Goal: Information Seeking & Learning: Find specific fact

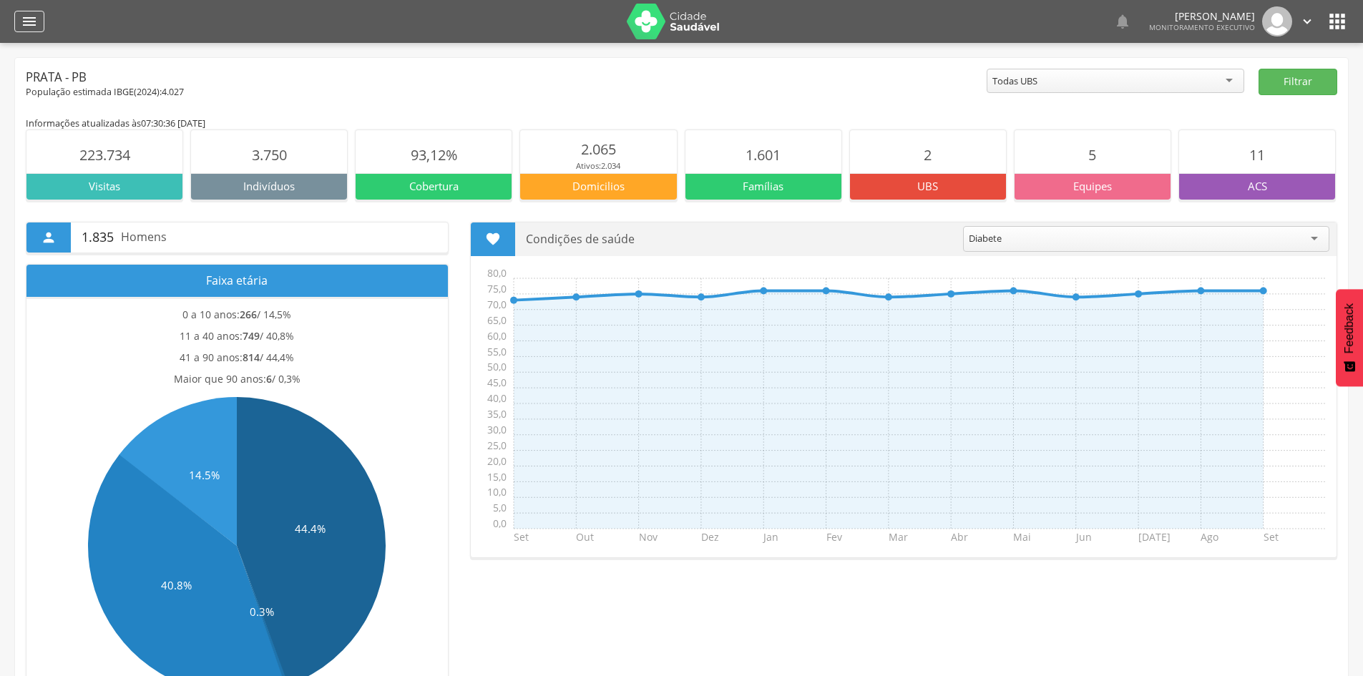
click at [34, 28] on icon "" at bounding box center [29, 21] width 17 height 17
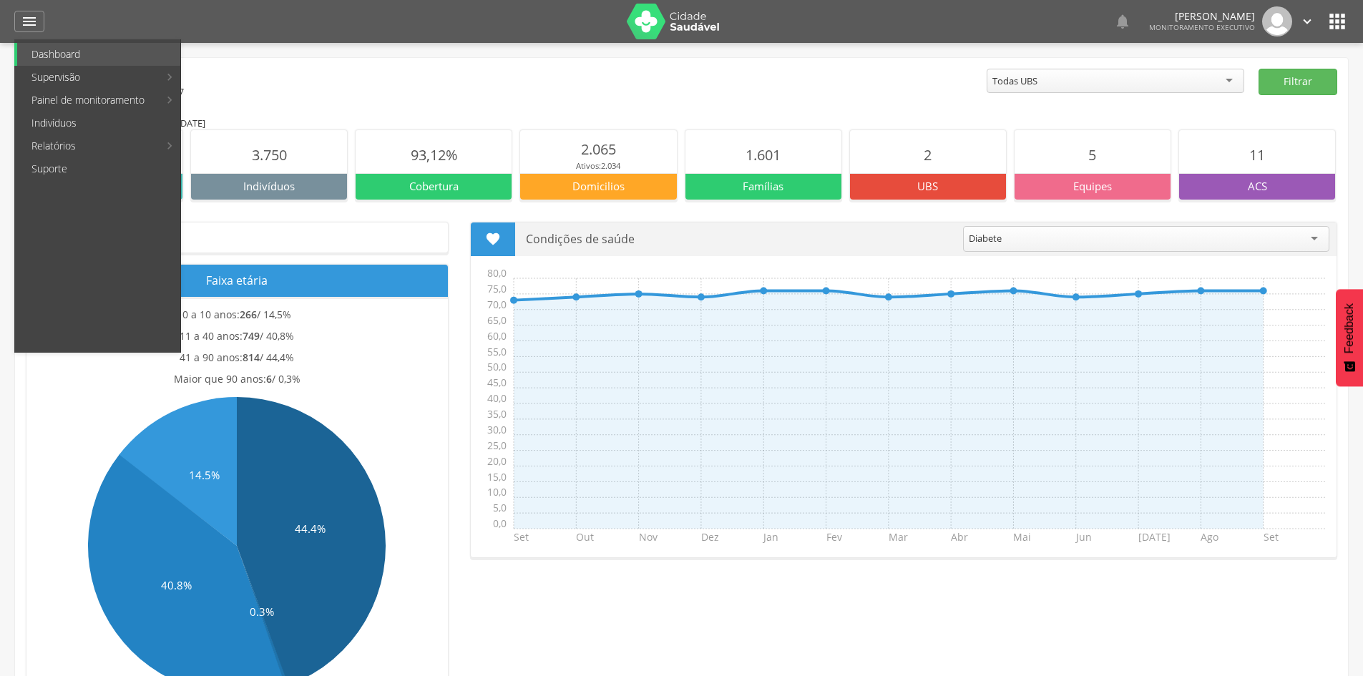
click at [58, 124] on link "Indivíduos" at bounding box center [98, 123] width 163 height 23
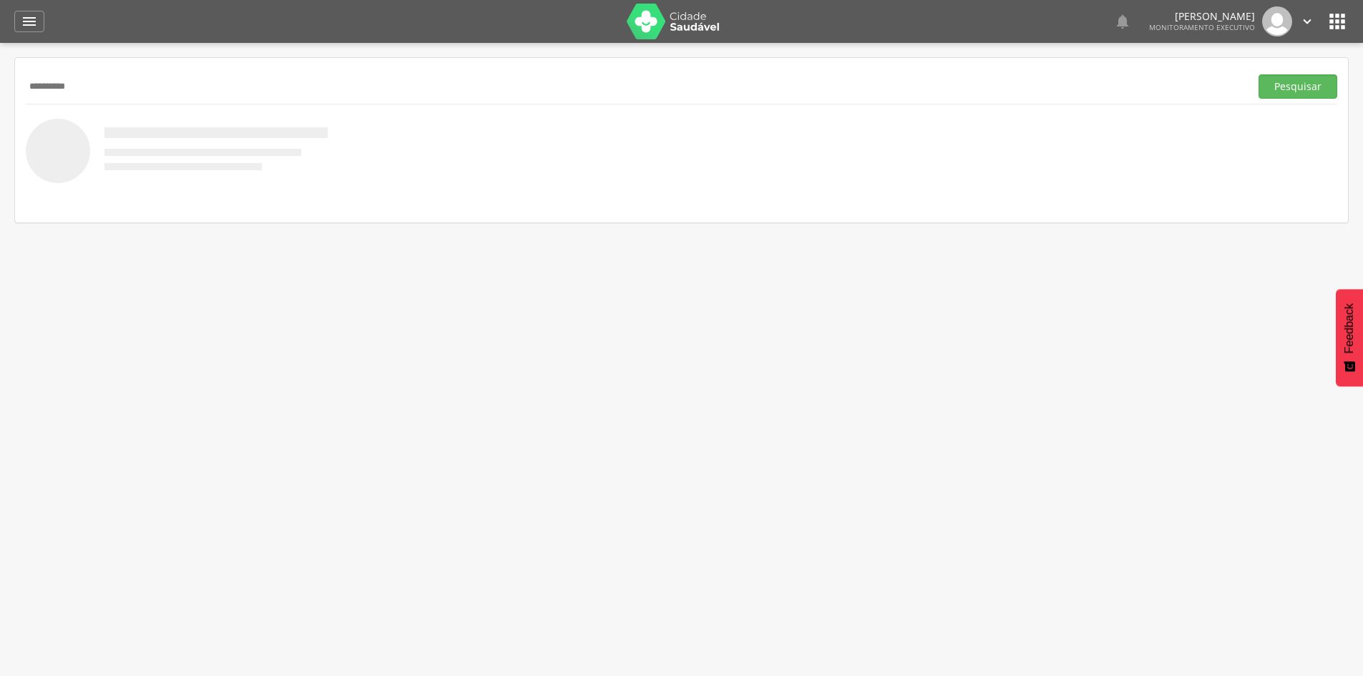
type input "**********"
click at [1258, 74] on button "Pesquisar" at bounding box center [1297, 86] width 79 height 24
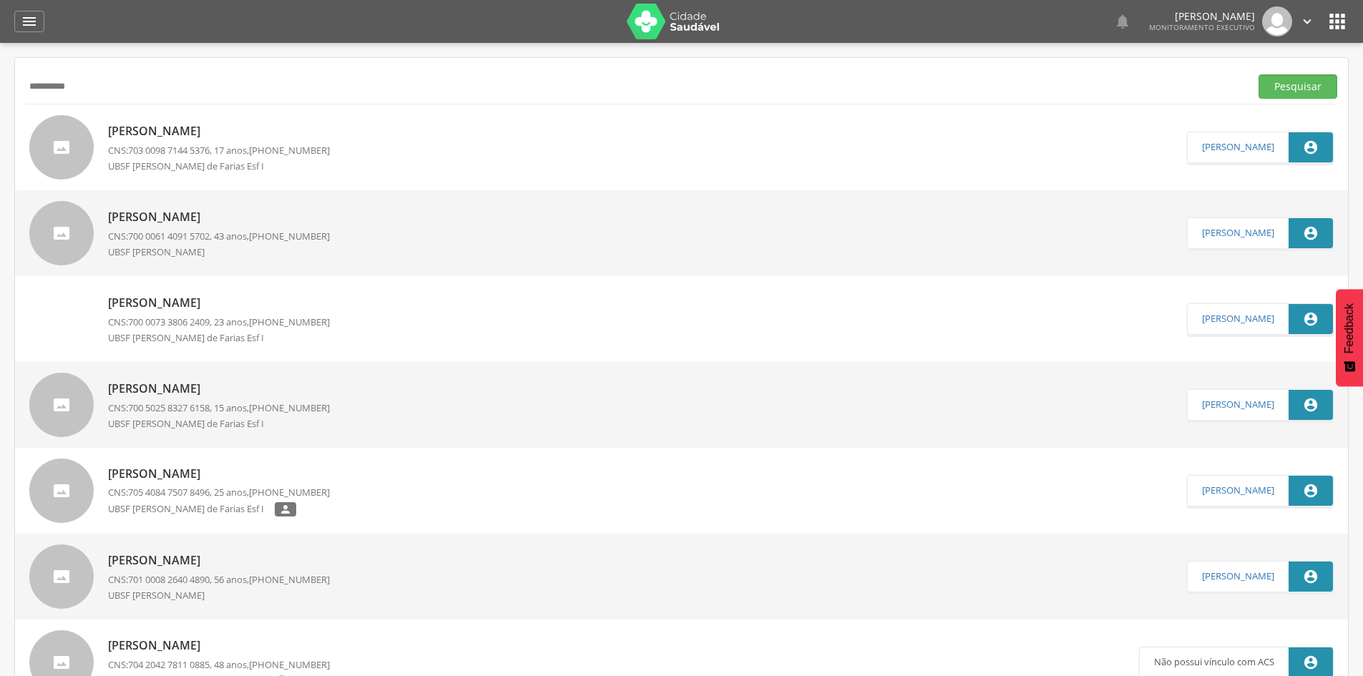
click at [245, 133] on p "[PERSON_NAME]" at bounding box center [219, 131] width 222 height 16
type input "**********"
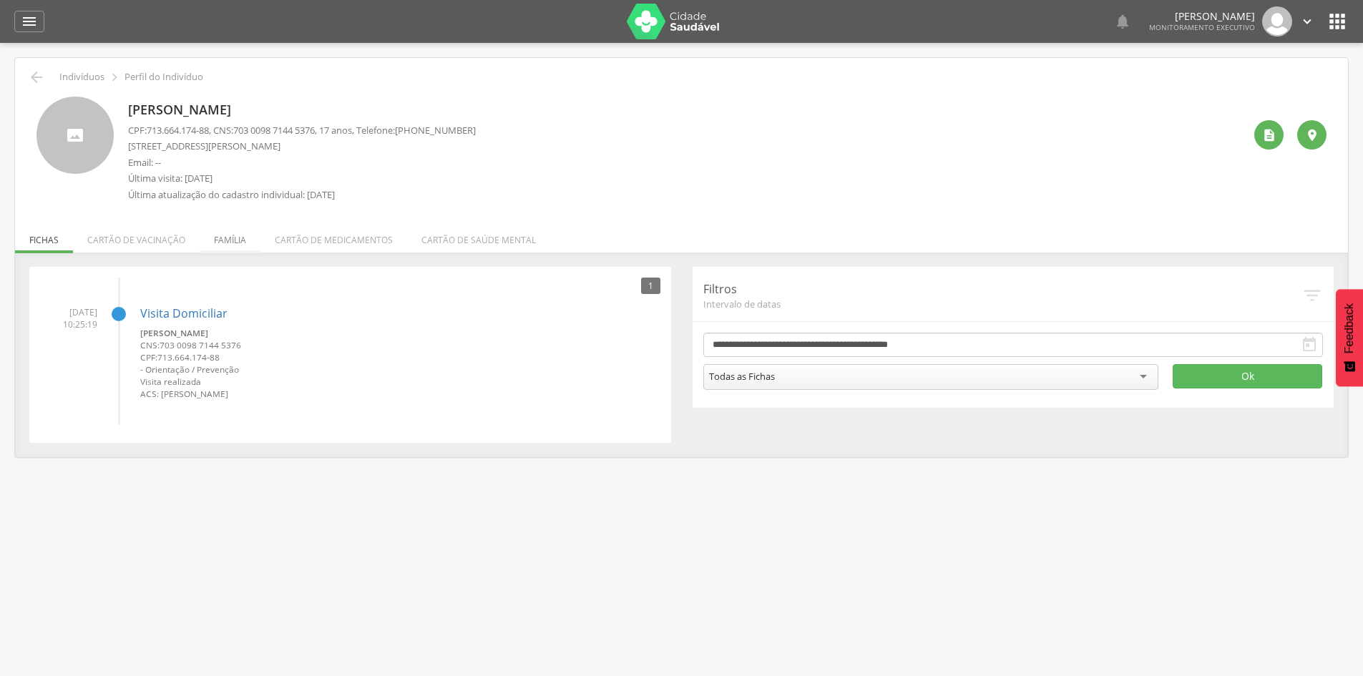
click at [222, 246] on li "Família" at bounding box center [230, 237] width 61 height 34
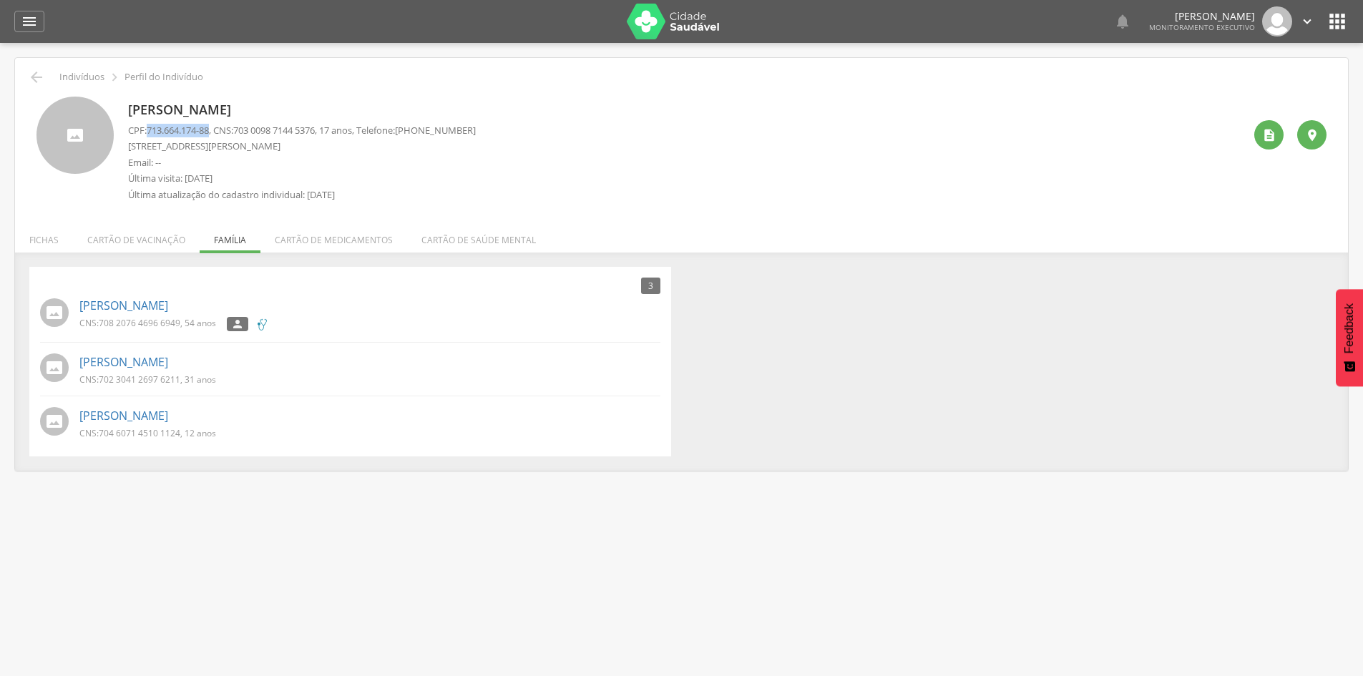
drag, startPoint x: 161, startPoint y: 130, endPoint x: 213, endPoint y: 135, distance: 52.5
click at [209, 135] on span "713.664.174-88" at bounding box center [178, 130] width 62 height 13
copy span "713.664.174-88"
click at [32, 72] on icon "" at bounding box center [36, 77] width 17 height 17
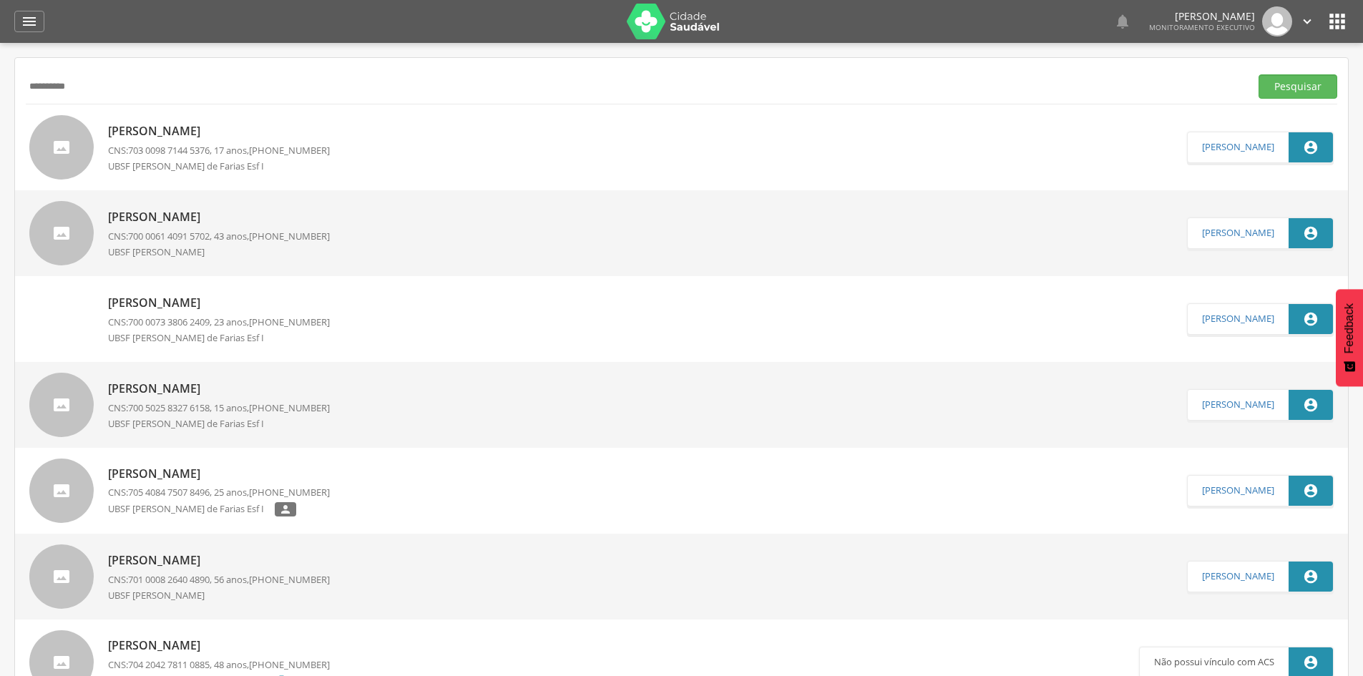
drag, startPoint x: 173, startPoint y: 87, endPoint x: 0, endPoint y: 72, distance: 173.7
click at [0, 86] on div " Supervisão  Distritos  Ubs Coordenador: - Prata / PB Intervalo de Tempo  S…" at bounding box center [681, 381] width 1363 height 676
type input "**********"
click at [1258, 74] on button "Pesquisar" at bounding box center [1297, 86] width 79 height 24
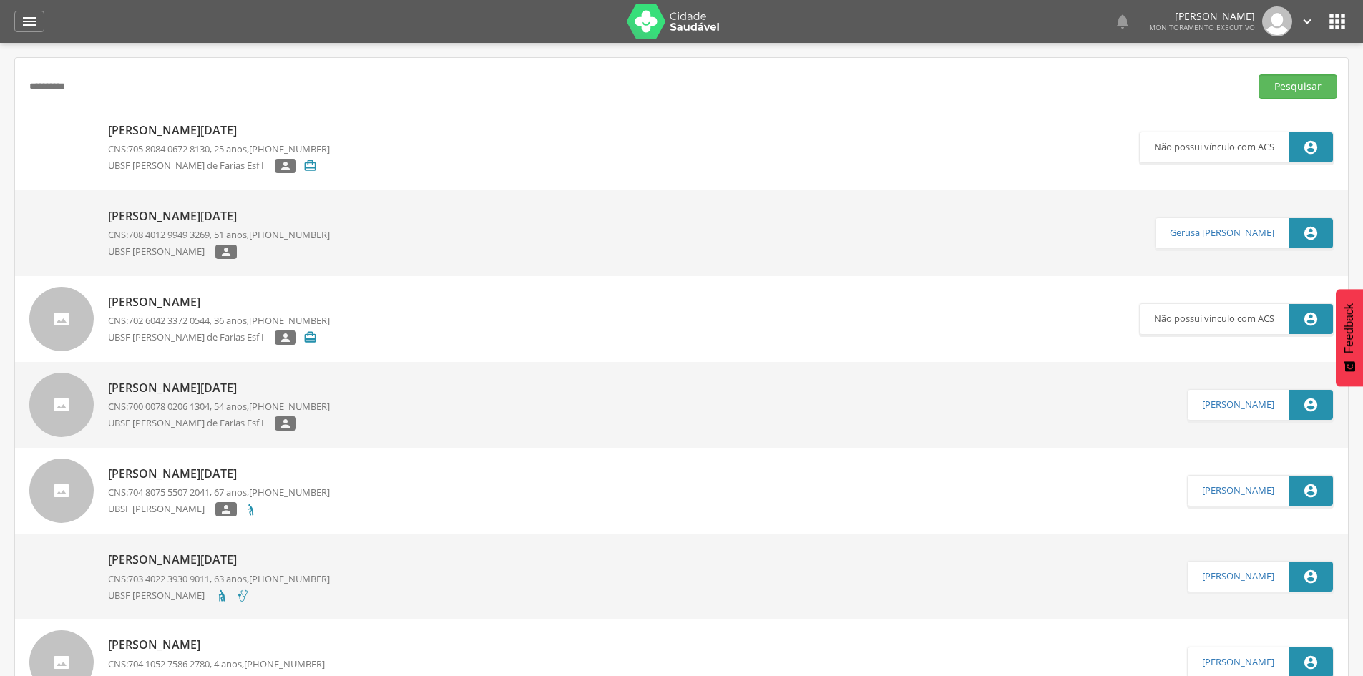
click at [210, 147] on span "705 8084 0672 8130" at bounding box center [169, 148] width 82 height 13
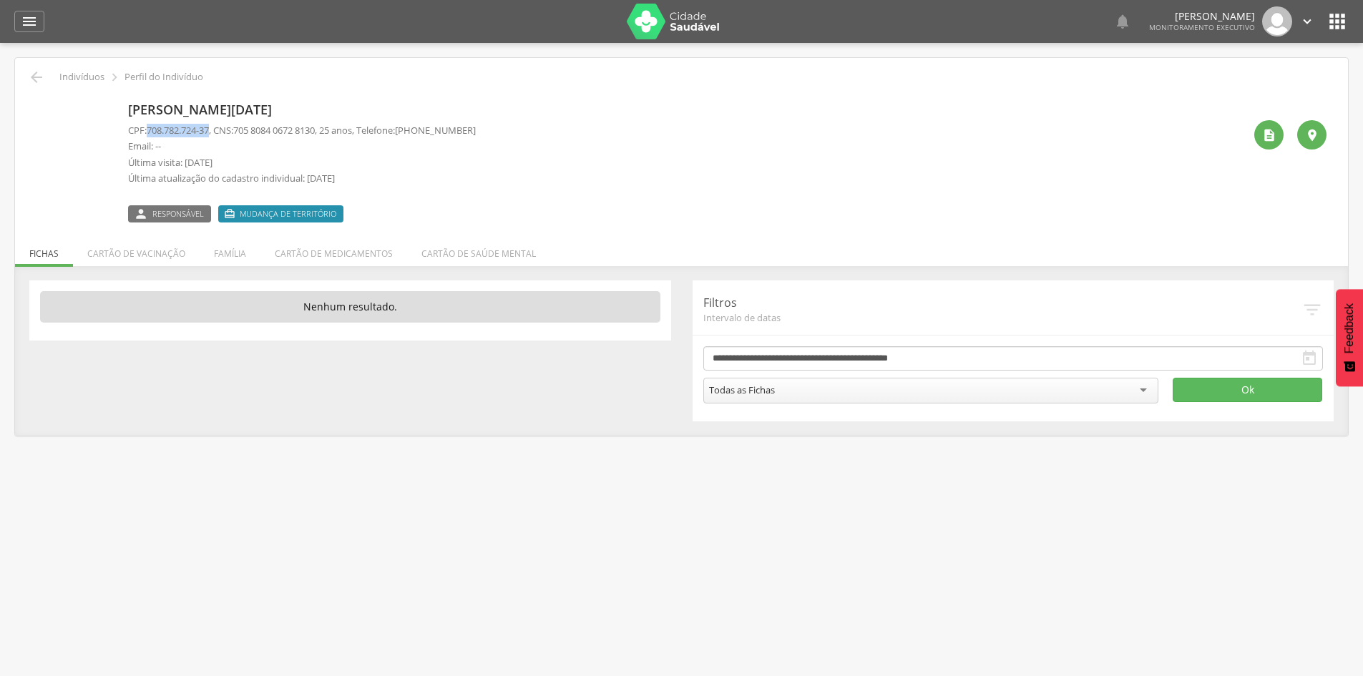
drag, startPoint x: 152, startPoint y: 130, endPoint x: 213, endPoint y: 136, distance: 61.8
click at [209, 136] on span "708.782.724-37" at bounding box center [178, 130] width 62 height 13
copy span "708.782.724-37"
click at [36, 104] on img at bounding box center [36, 104] width 0 height 0
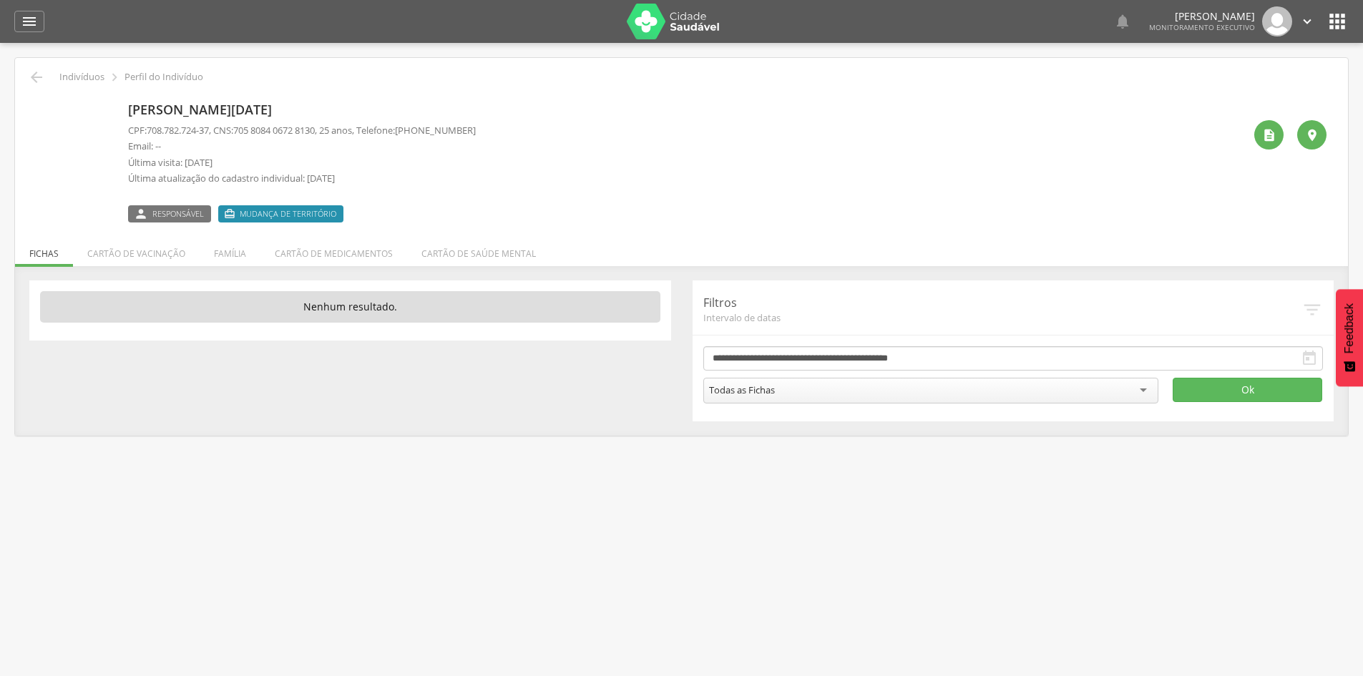
click at [201, 111] on p "[PERSON_NAME][DATE]" at bounding box center [302, 110] width 348 height 19
drag, startPoint x: 84, startPoint y: 121, endPoint x: 104, endPoint y: 155, distance: 39.7
click at [36, 104] on img at bounding box center [36, 104] width 0 height 0
click at [217, 257] on li "Família" at bounding box center [230, 250] width 61 height 34
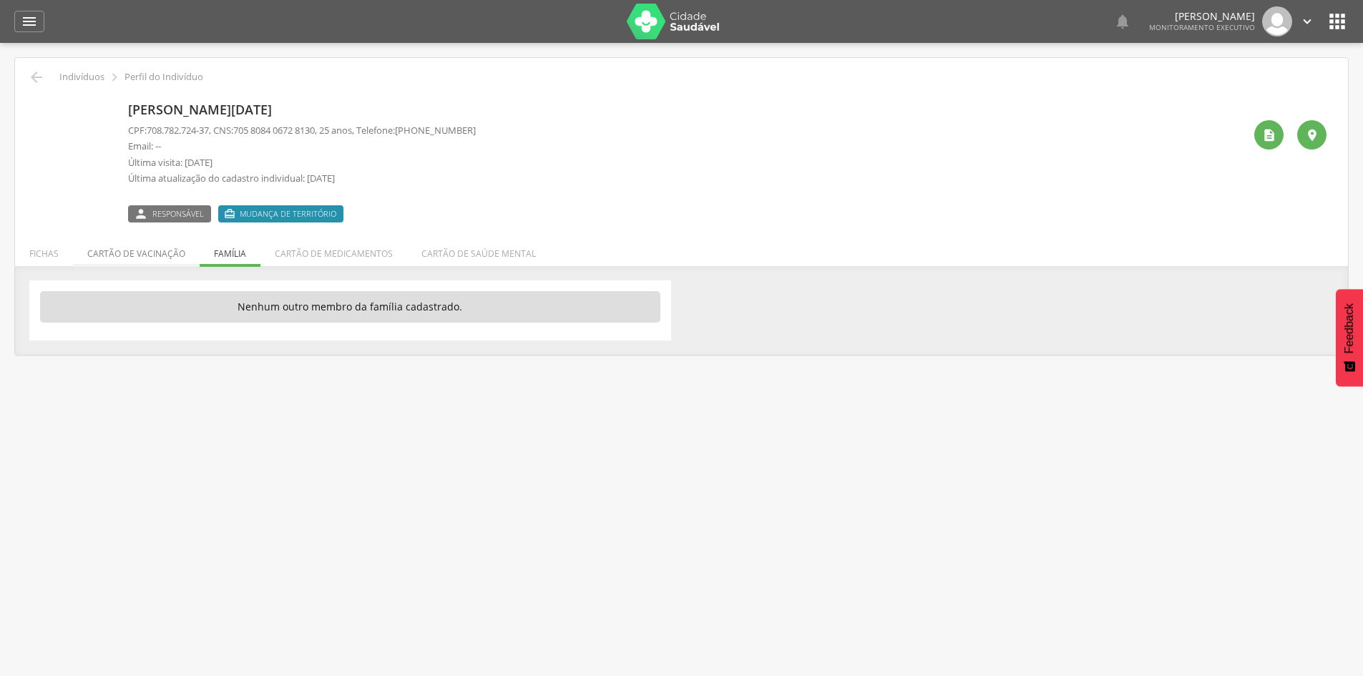
click at [148, 257] on li "Cartão de vacinação" at bounding box center [136, 250] width 127 height 34
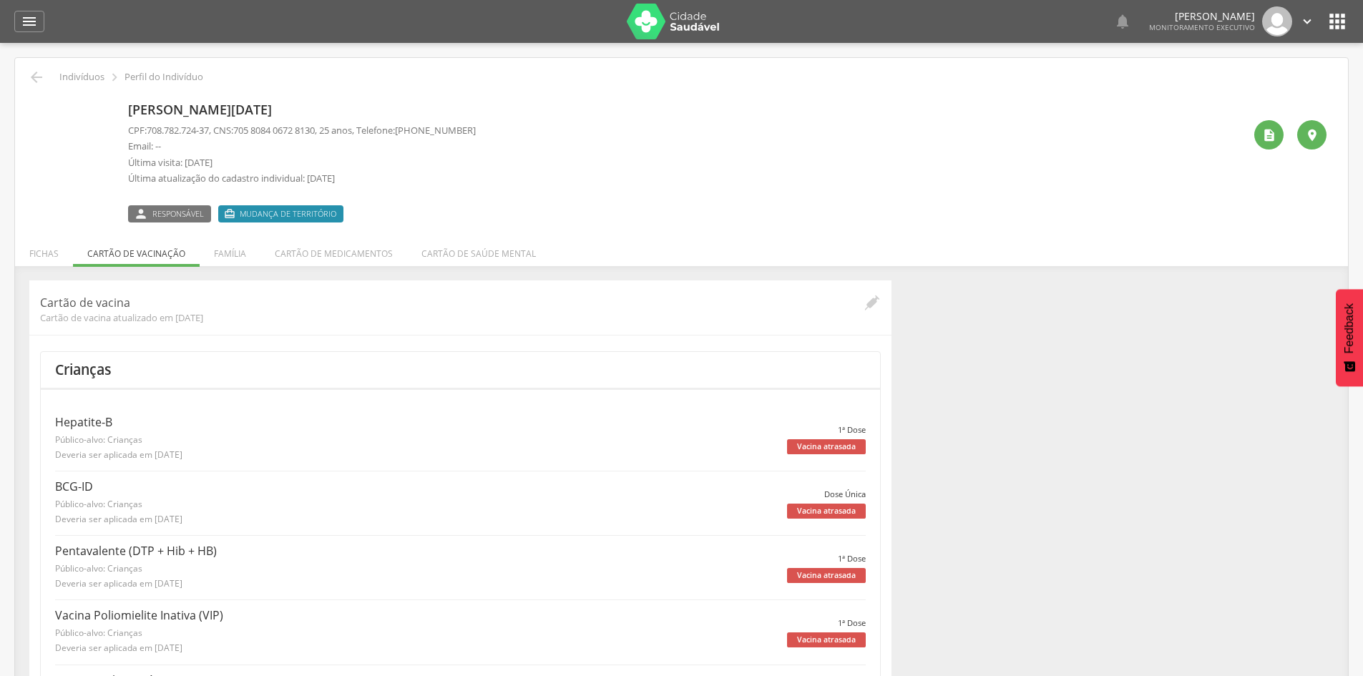
click at [263, 213] on span "Mudança de território" at bounding box center [288, 213] width 97 height 11
